Goal: Information Seeking & Learning: Learn about a topic

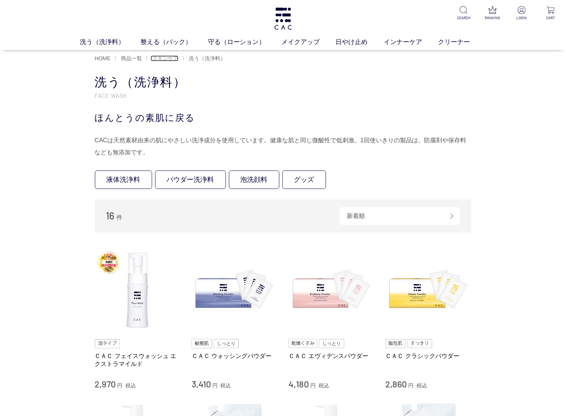
click at [162, 59] on span "スキンケア" at bounding box center [165, 58] width 26 height 6
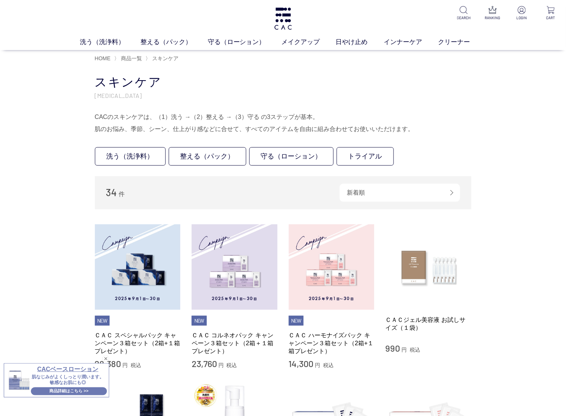
drag, startPoint x: 527, startPoint y: 140, endPoint x: 516, endPoint y: 127, distance: 17.1
drag, startPoint x: 516, startPoint y: 127, endPoint x: 355, endPoint y: 42, distance: 182.2
click at [355, 42] on link "日やけ止め" at bounding box center [360, 41] width 48 height 9
drag, startPoint x: 418, startPoint y: 127, endPoint x: 93, endPoint y: 130, distance: 325.7
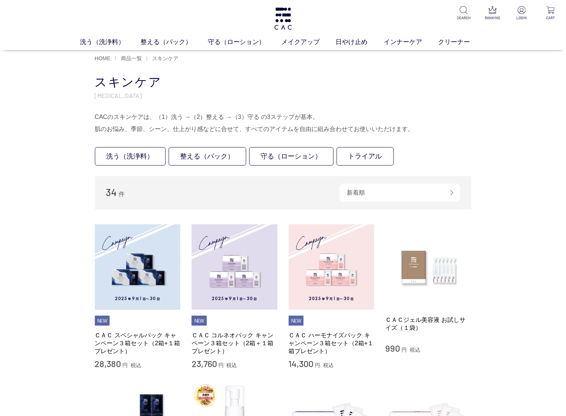
drag, startPoint x: 438, startPoint y: 93, endPoint x: 443, endPoint y: 96, distance: 6.5
click at [441, 94] on p "[MEDICAL_DATA]" at bounding box center [283, 95] width 377 height 8
drag, startPoint x: 396, startPoint y: 95, endPoint x: 445, endPoint y: 129, distance: 58.7
click at [445, 129] on div "スキンケア SKIN CARE CACのスキンケアは、（1）洗う →（2）整える →（3）守る の3ステップが基本。 肌のお悩み、季節、シーン、仕上がり感など…" at bounding box center [283, 104] width 377 height 61
drag, startPoint x: 444, startPoint y: 129, endPoint x: 423, endPoint y: 139, distance: 23.6
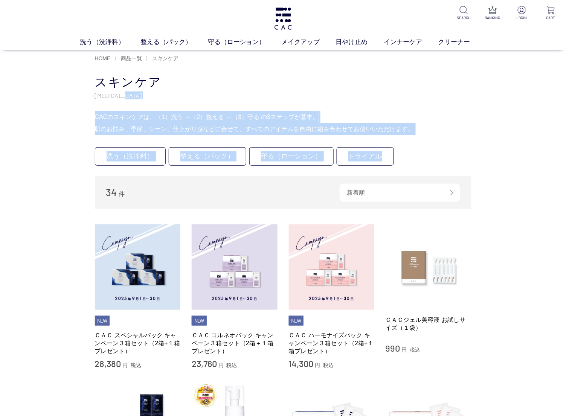
drag, startPoint x: 413, startPoint y: 139, endPoint x: 405, endPoint y: 95, distance: 45.6
drag, startPoint x: 405, startPoint y: 95, endPoint x: 332, endPoint y: 96, distance: 72.7
click at [332, 96] on p "SKIN CARE" at bounding box center [283, 95] width 377 height 8
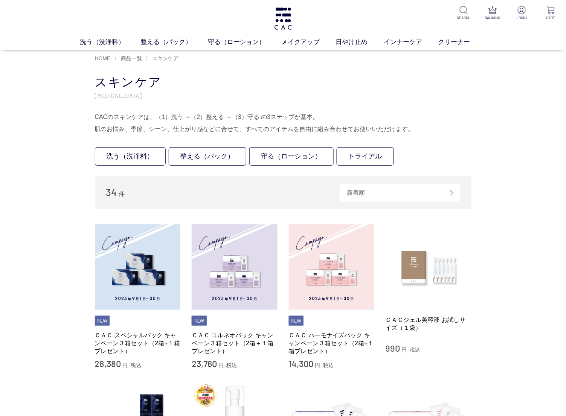
click at [338, 88] on h1 "スキンケア" at bounding box center [283, 82] width 377 height 16
click at [407, 108] on div "スキンケア SKIN CARE CACのスキンケアは、（1）洗う →（2）整える →（3）守る の3ステップが基本。 肌のお悩み、季節、シーン、仕上がり感など…" at bounding box center [283, 104] width 377 height 61
click at [284, 21] on img at bounding box center [283, 19] width 20 height 22
